Goal: Task Accomplishment & Management: Manage account settings

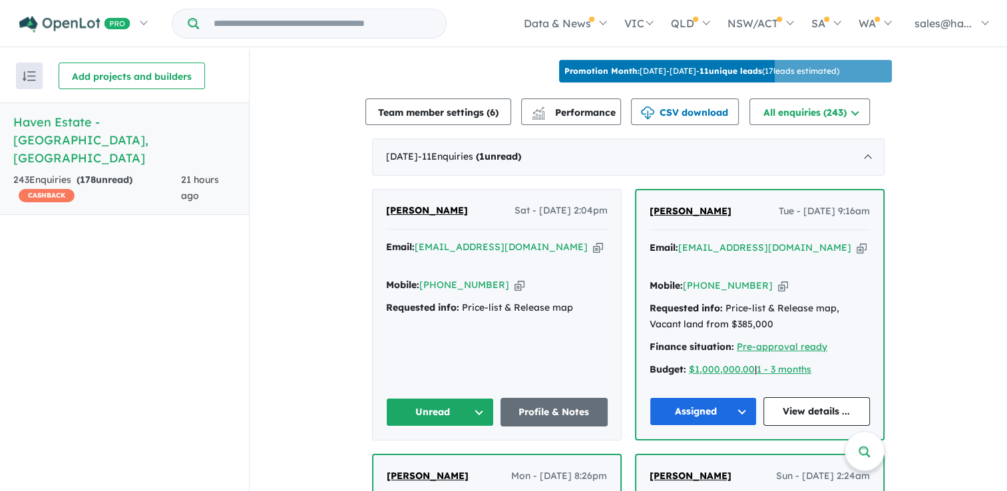
scroll to position [535, 0]
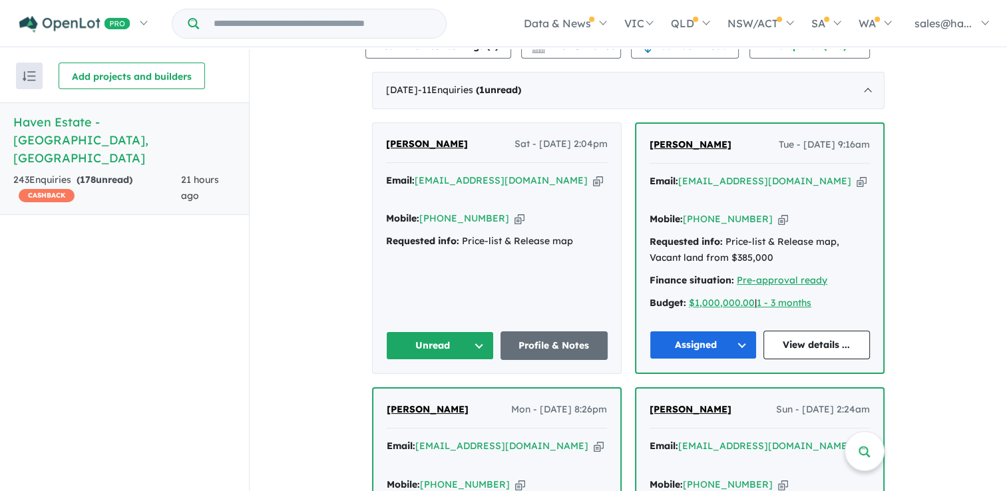
drag, startPoint x: 463, startPoint y: 138, endPoint x: 386, endPoint y: 140, distance: 77.2
click at [386, 140] on div "Amandeep singh Sat - 20/09/2025, 2:04pm" at bounding box center [497, 149] width 222 height 27
drag, startPoint x: 386, startPoint y: 140, endPoint x: 455, endPoint y: 145, distance: 68.7
click at [455, 145] on div "Amandeep singh Sat - 20/09/2025, 2:04pm" at bounding box center [497, 149] width 222 height 27
click at [493, 152] on div "Amandeep singh Sat - 20/09/2025, 2:04pm" at bounding box center [497, 149] width 222 height 27
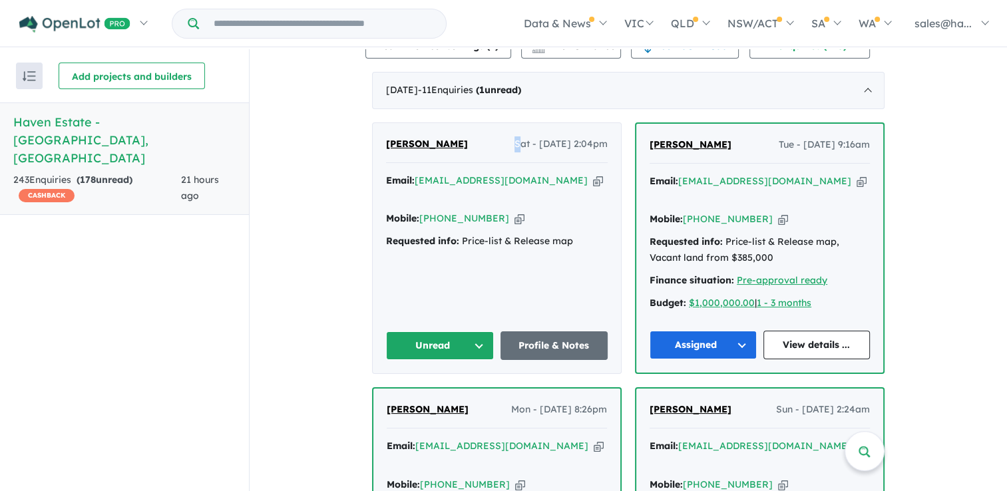
drag, startPoint x: 493, startPoint y: 152, endPoint x: 378, endPoint y: 134, distance: 116.5
click at [378, 134] on div "Amandeep singh Sat - 20/09/2025, 2:04pm Email: ammy85709@gmail.com Copied! Mobi…" at bounding box center [497, 248] width 248 height 250
drag, startPoint x: 378, startPoint y: 134, endPoint x: 414, endPoint y: 145, distance: 37.7
copy span "[PERSON_NAME]"
click at [514, 212] on icon "button" at bounding box center [519, 219] width 10 height 14
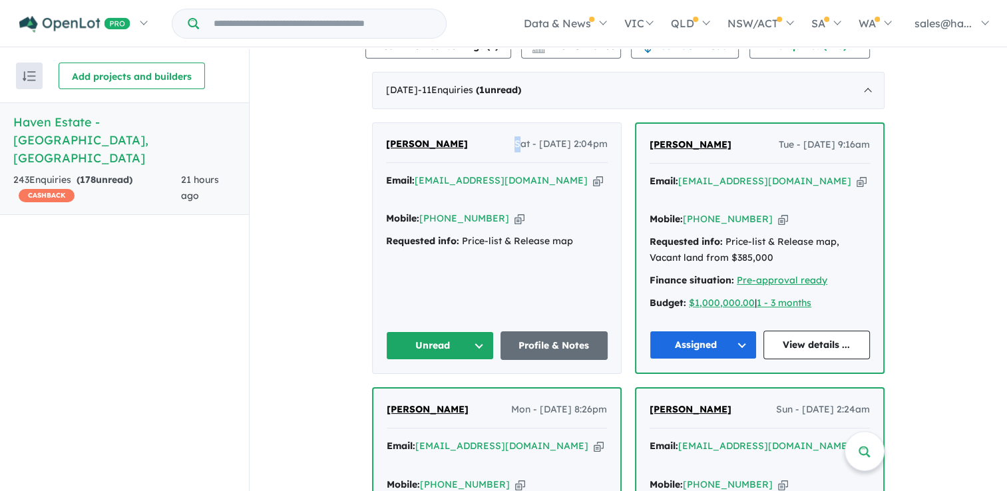
copy span "[PERSON_NAME]"
click at [593, 174] on icon "button" at bounding box center [598, 181] width 10 height 14
copy span "[PERSON_NAME]"
click at [535, 331] on link "Profile & Notes" at bounding box center [554, 345] width 108 height 29
click at [476, 331] on button "Unread" at bounding box center [440, 345] width 108 height 29
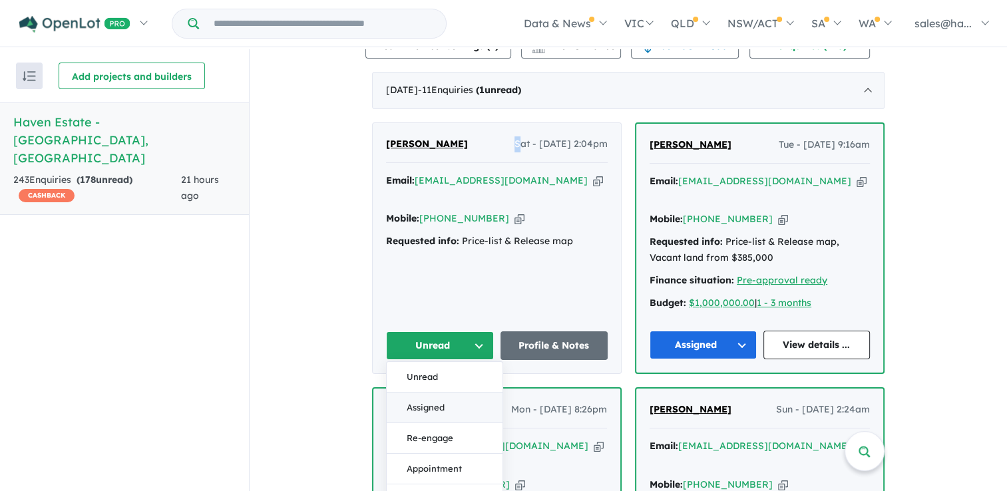
click at [435, 393] on button "Assigned" at bounding box center [445, 408] width 116 height 31
